Goal: Find specific page/section

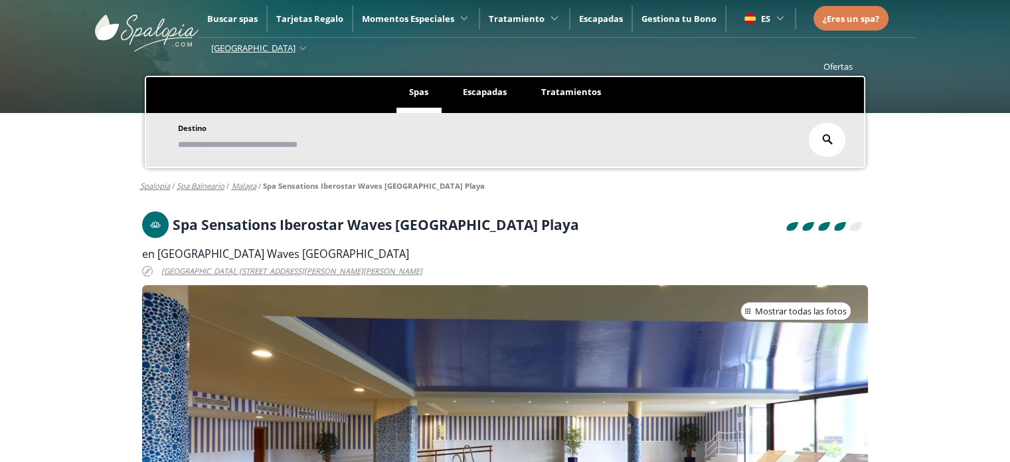
click at [353, 224] on h1 "Spa Sensations Iberostar Waves [GEOGRAPHIC_DATA] Playa" at bounding box center [376, 224] width 406 height 15
click at [353, 223] on h1 "Spa Sensations Iberostar Waves [GEOGRAPHIC_DATA] Playa" at bounding box center [376, 224] width 406 height 15
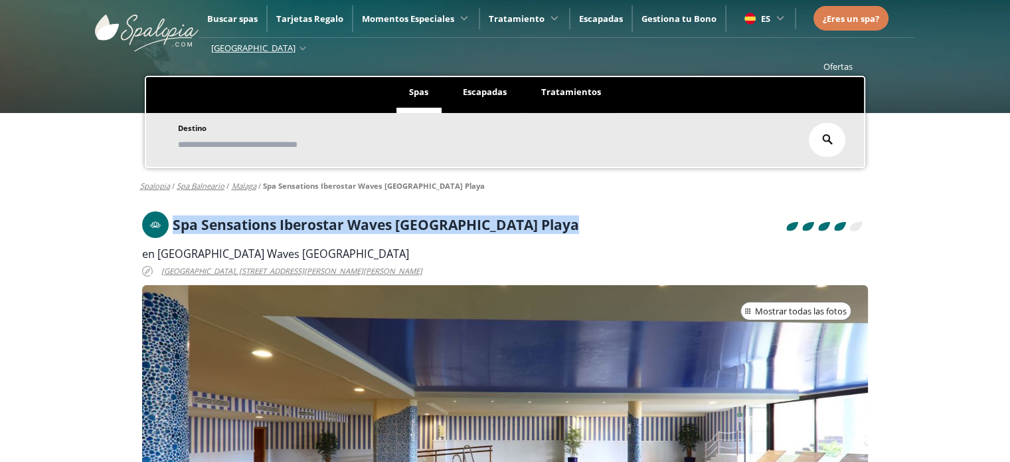
click at [353, 223] on h1 "Spa Sensations Iberostar Waves [GEOGRAPHIC_DATA] Playa" at bounding box center [376, 224] width 406 height 15
copy h1 "Spa Sensations Iberostar Waves [GEOGRAPHIC_DATA] Playa"
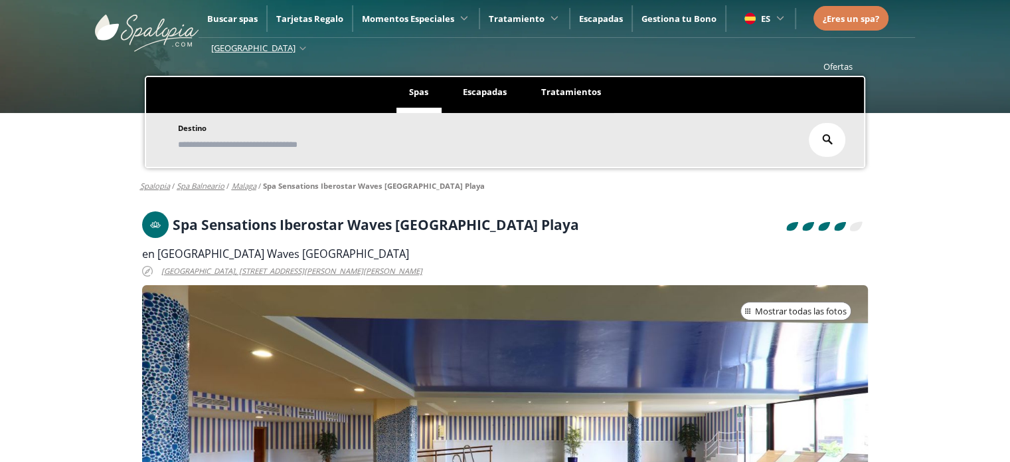
click at [361, 250] on div "en [GEOGRAPHIC_DATA] Waves [GEOGRAPHIC_DATA]" at bounding box center [505, 253] width 727 height 15
drag, startPoint x: 342, startPoint y: 252, endPoint x: 136, endPoint y: 258, distance: 205.9
copy span "en [GEOGRAPHIC_DATA] Waves [GEOGRAPHIC_DATA]"
click at [298, 219] on h1 "Spa Sensations Iberostar Waves [GEOGRAPHIC_DATA] Playa" at bounding box center [376, 224] width 406 height 15
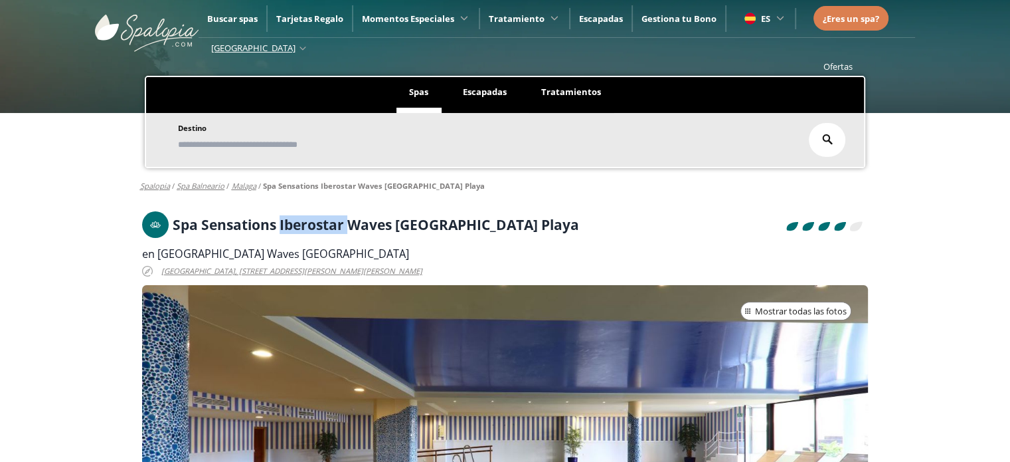
click at [298, 219] on h1 "Spa Sensations Iberostar Waves [GEOGRAPHIC_DATA] Playa" at bounding box center [376, 224] width 406 height 15
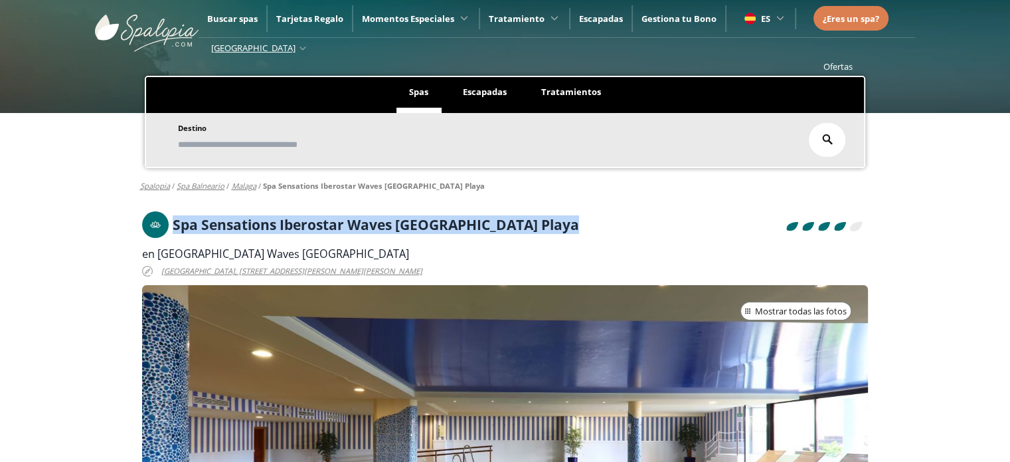
click at [298, 219] on h1 "Spa Sensations Iberostar Waves [GEOGRAPHIC_DATA] Playa" at bounding box center [376, 224] width 406 height 15
copy h1 "Spa Sensations Iberostar Waves [GEOGRAPHIC_DATA] Playa"
